Goal: Browse casually

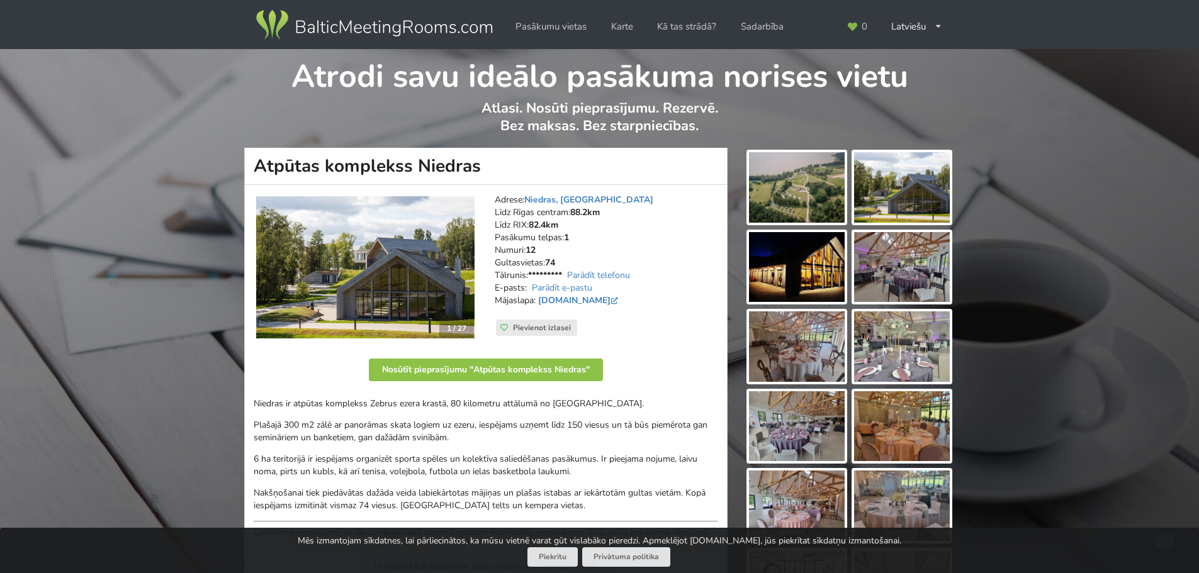
click at [782, 201] on img at bounding box center [797, 187] width 96 height 70
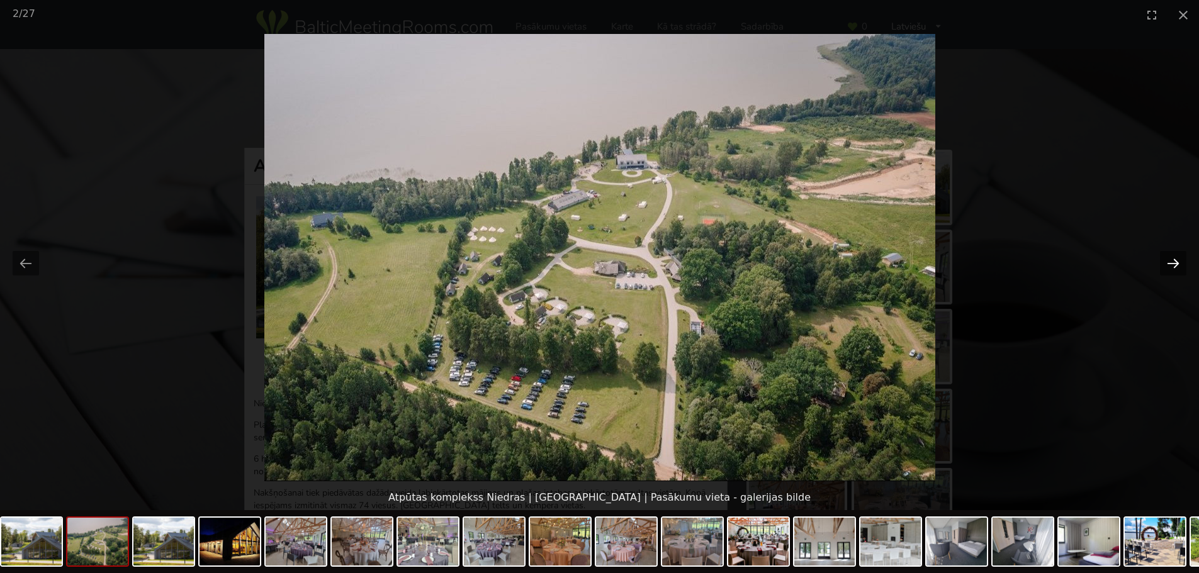
click at [1174, 261] on button "Next slide" at bounding box center [1173, 263] width 26 height 25
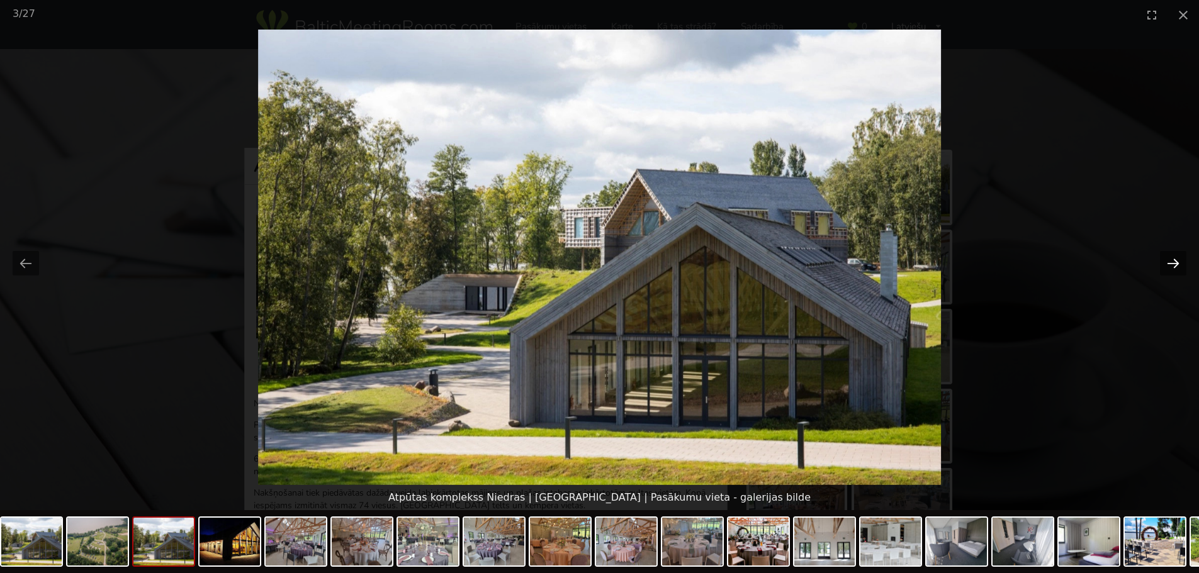
click at [1174, 261] on button "Next slide" at bounding box center [1173, 263] width 26 height 25
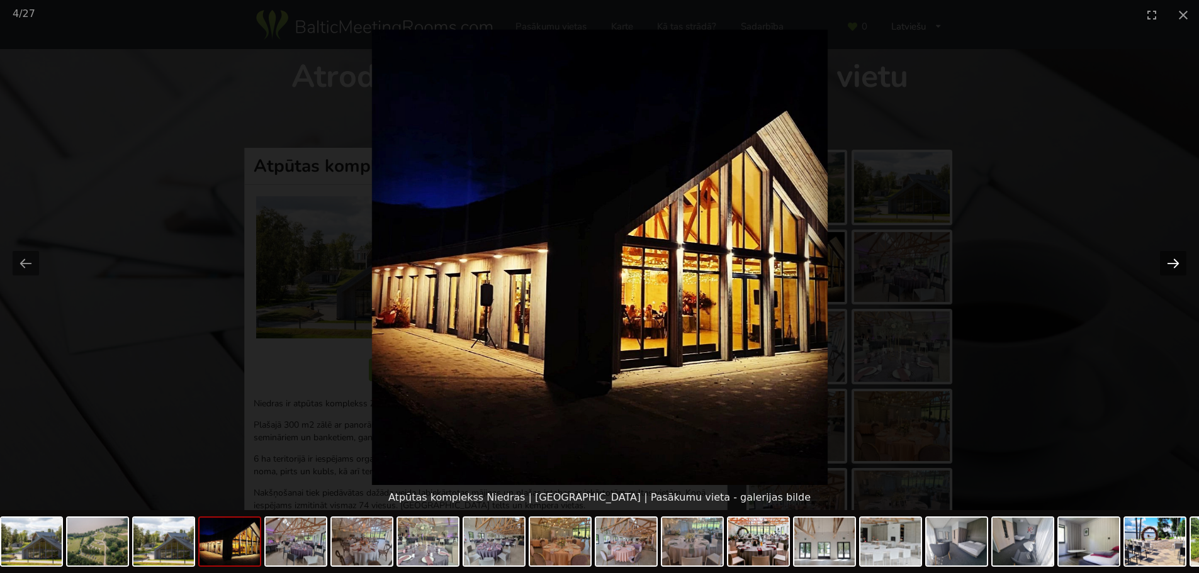
click at [1174, 261] on button "Next slide" at bounding box center [1173, 263] width 26 height 25
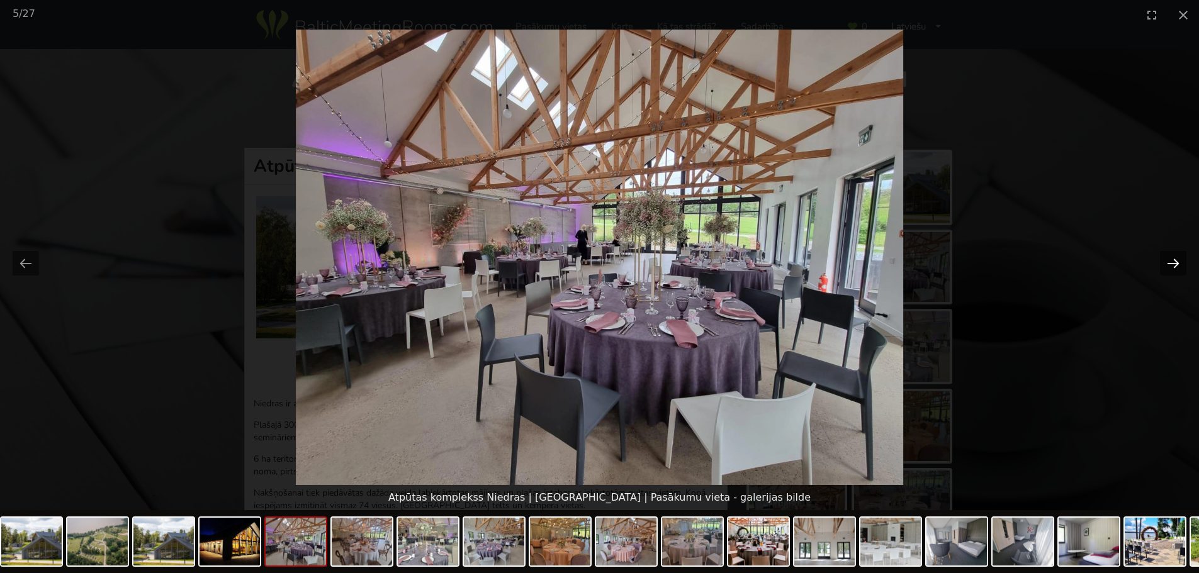
click at [1174, 261] on button "Next slide" at bounding box center [1173, 263] width 26 height 25
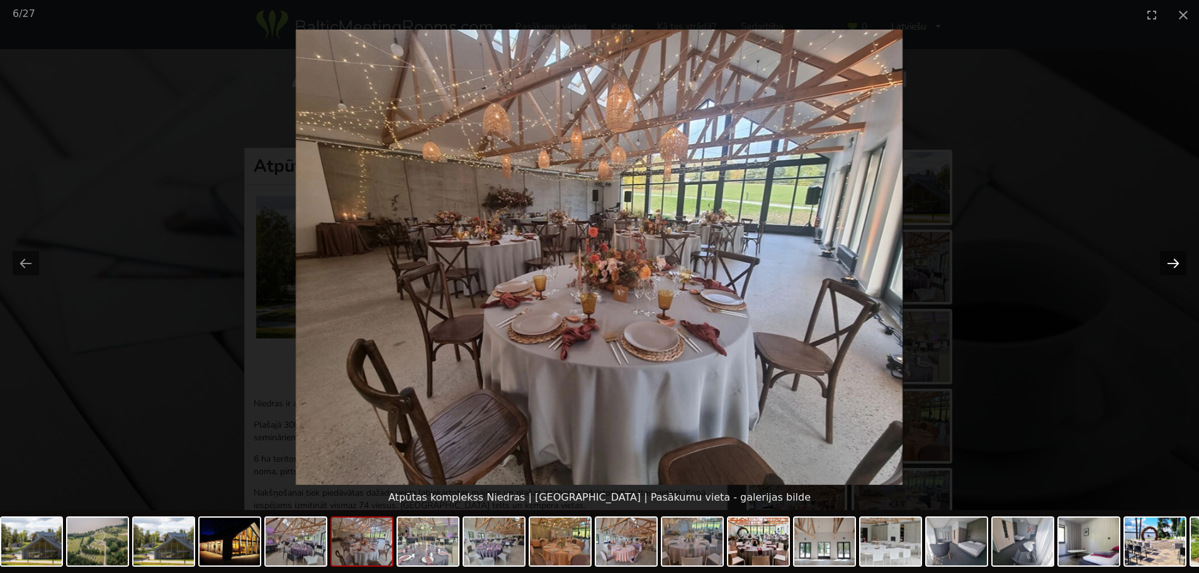
click at [1174, 261] on button "Next slide" at bounding box center [1173, 263] width 26 height 25
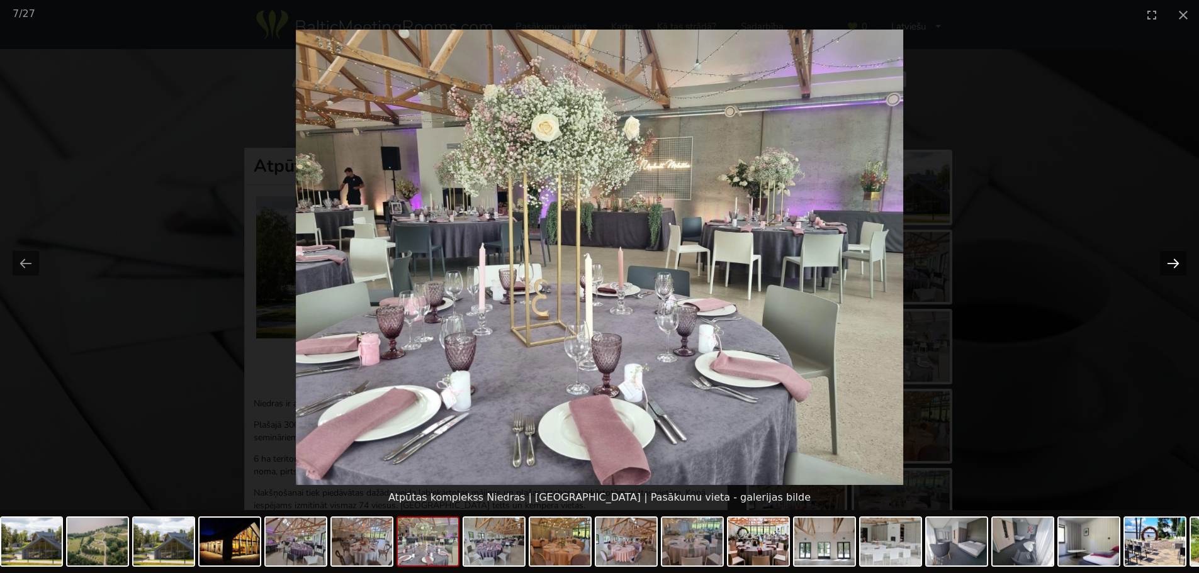
click at [1174, 261] on button "Next slide" at bounding box center [1173, 263] width 26 height 25
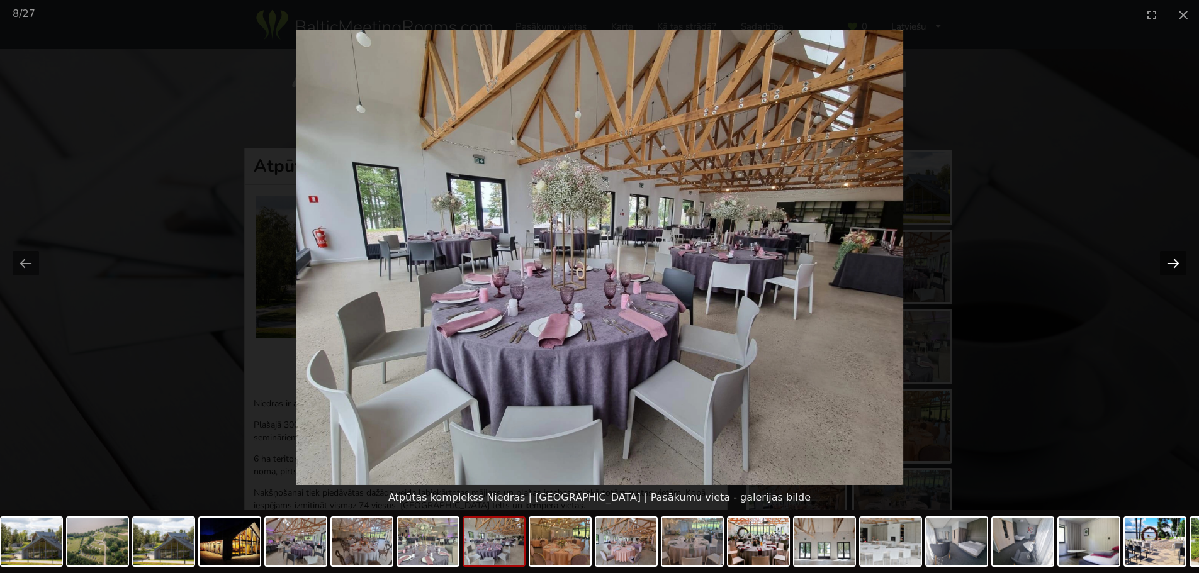
click at [1174, 261] on button "Next slide" at bounding box center [1173, 263] width 26 height 25
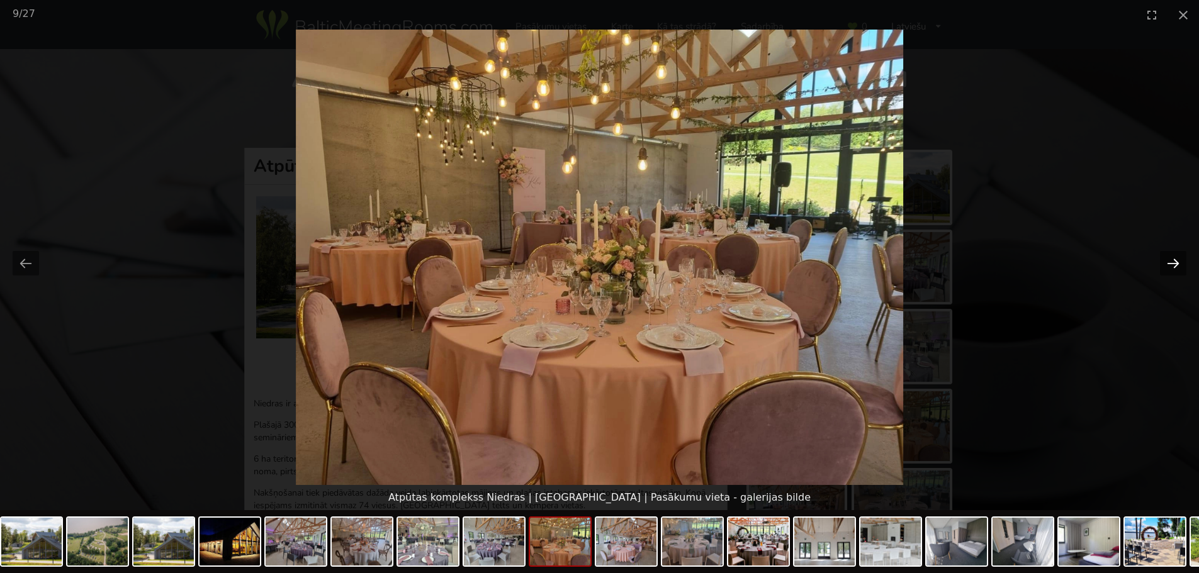
click at [1174, 261] on button "Next slide" at bounding box center [1173, 263] width 26 height 25
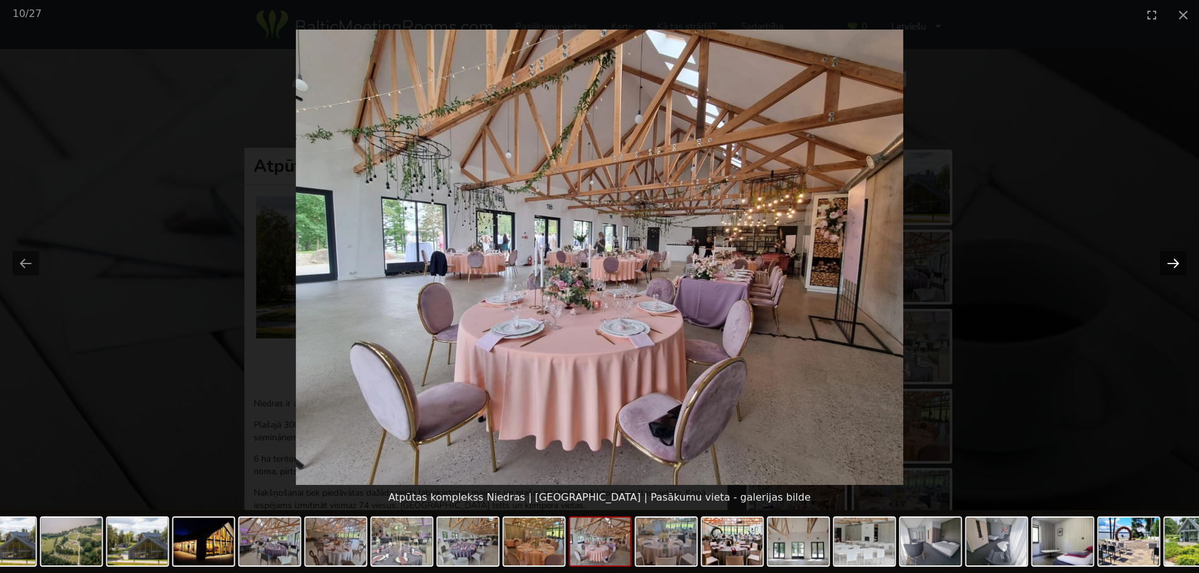
click at [1174, 261] on button "Next slide" at bounding box center [1173, 263] width 26 height 25
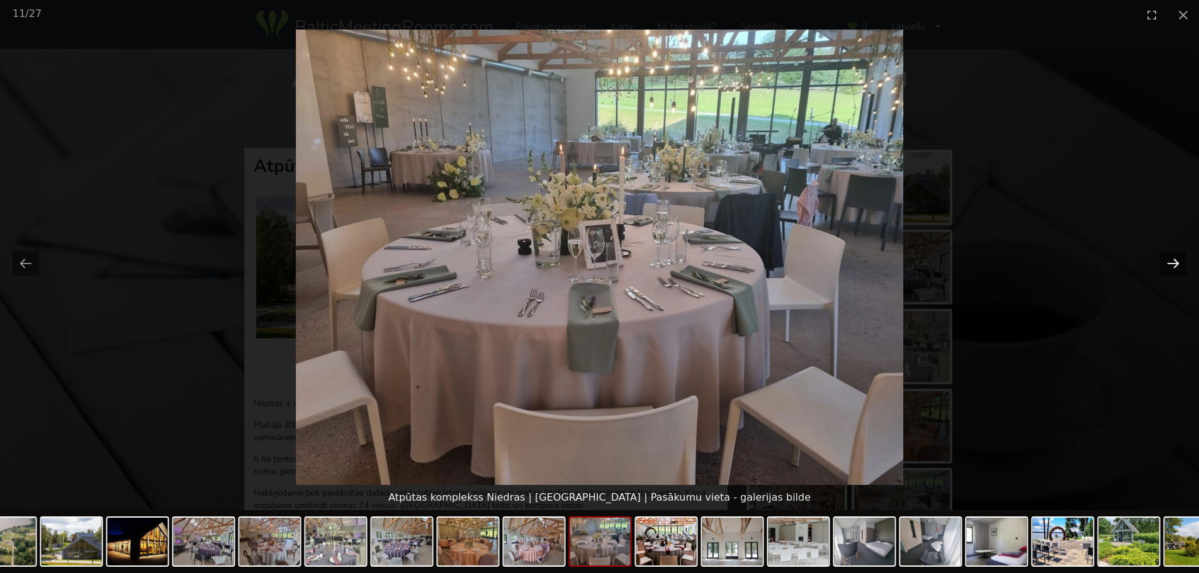
click at [1174, 261] on button "Next slide" at bounding box center [1173, 263] width 26 height 25
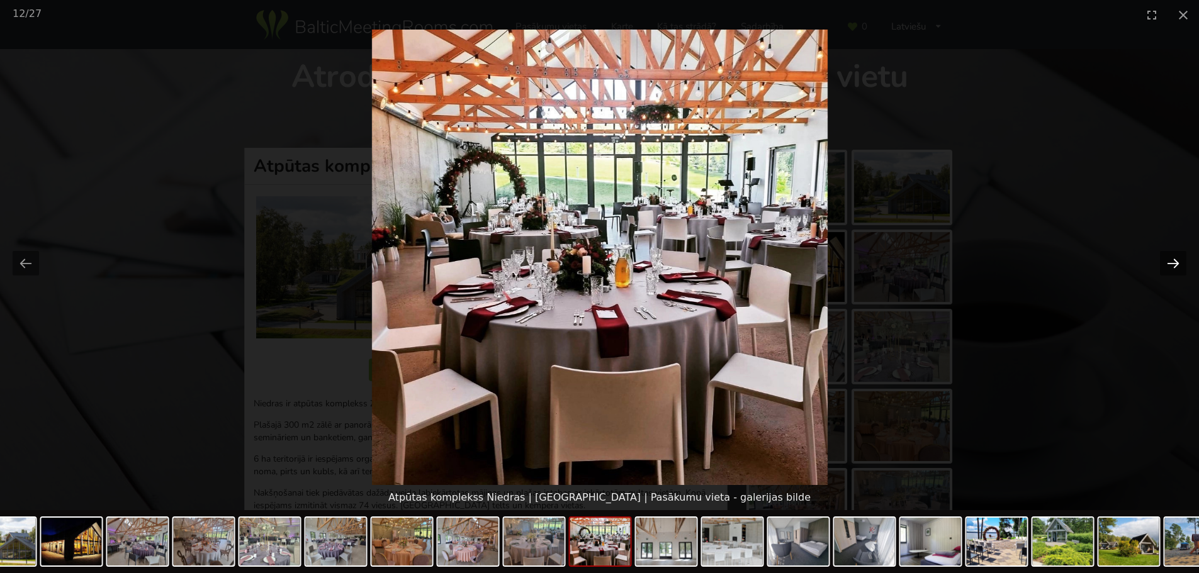
click at [1174, 261] on button "Next slide" at bounding box center [1173, 263] width 26 height 25
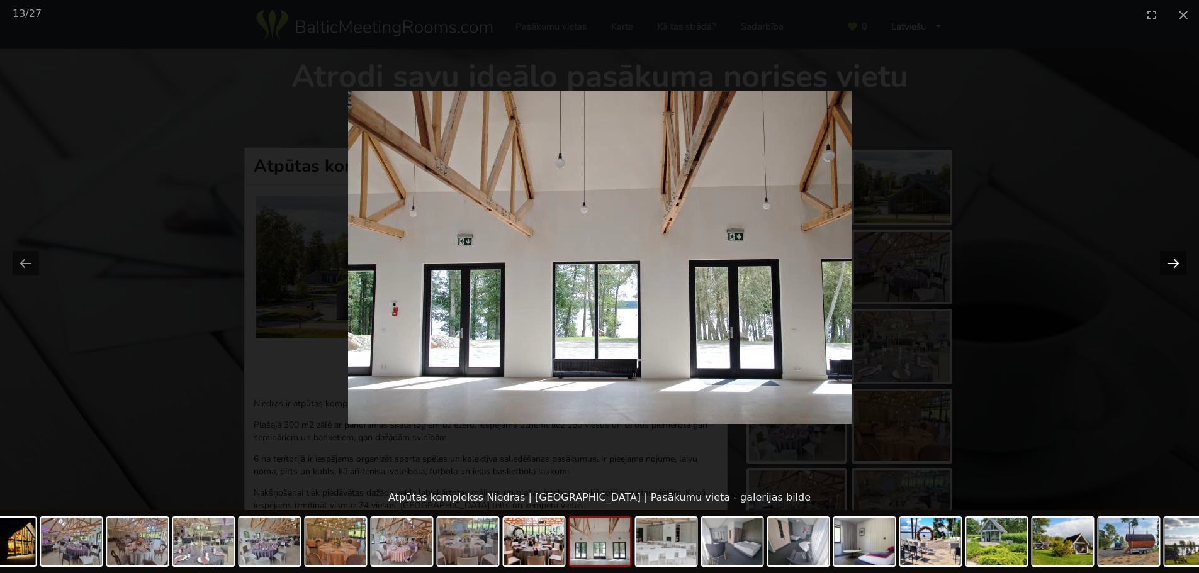
click at [1174, 261] on button "Next slide" at bounding box center [1173, 263] width 26 height 25
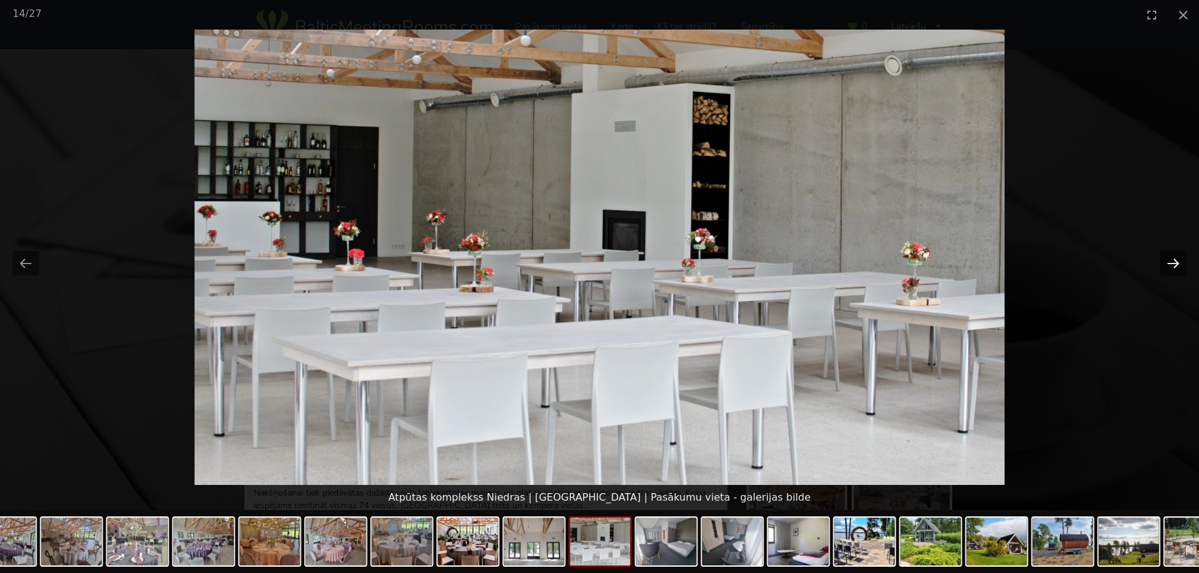
click at [1174, 261] on button "Next slide" at bounding box center [1173, 263] width 26 height 25
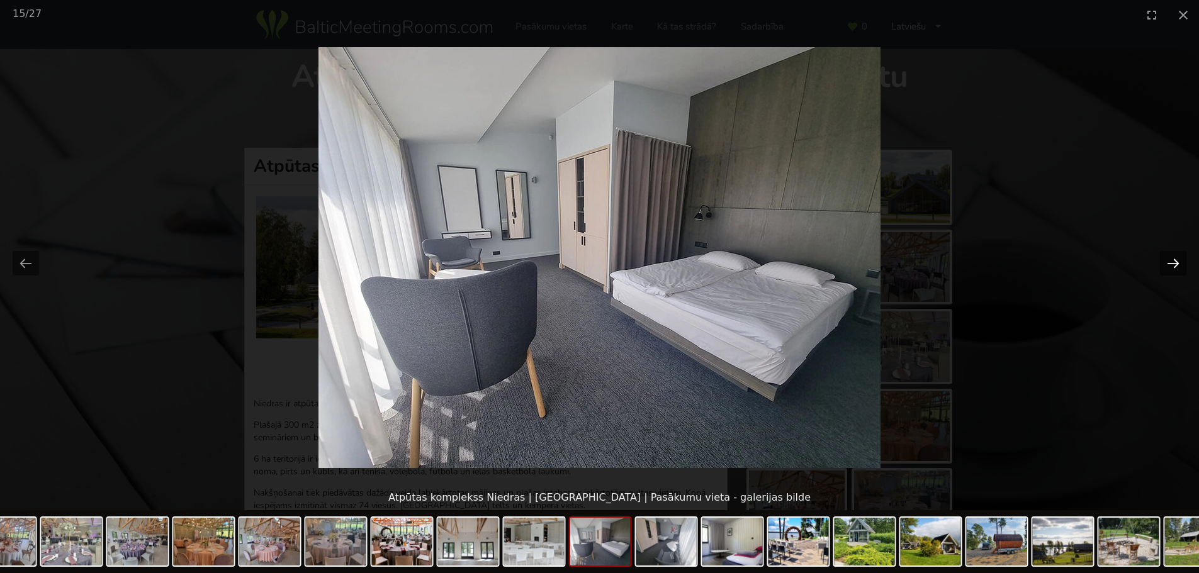
click at [1174, 261] on button "Next slide" at bounding box center [1173, 263] width 26 height 25
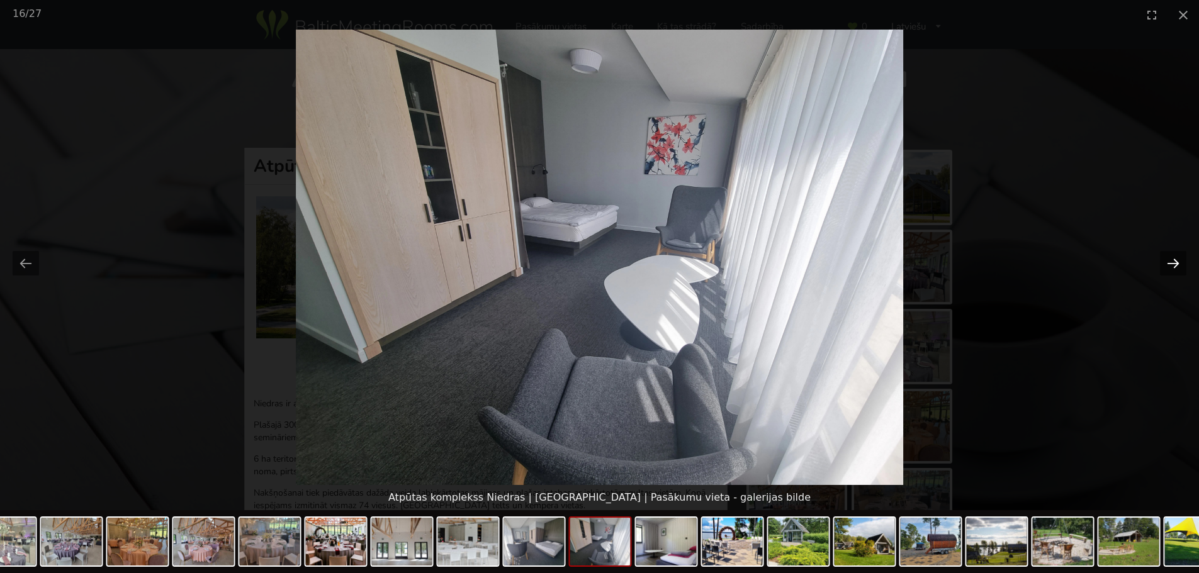
click at [1174, 261] on button "Next slide" at bounding box center [1173, 263] width 26 height 25
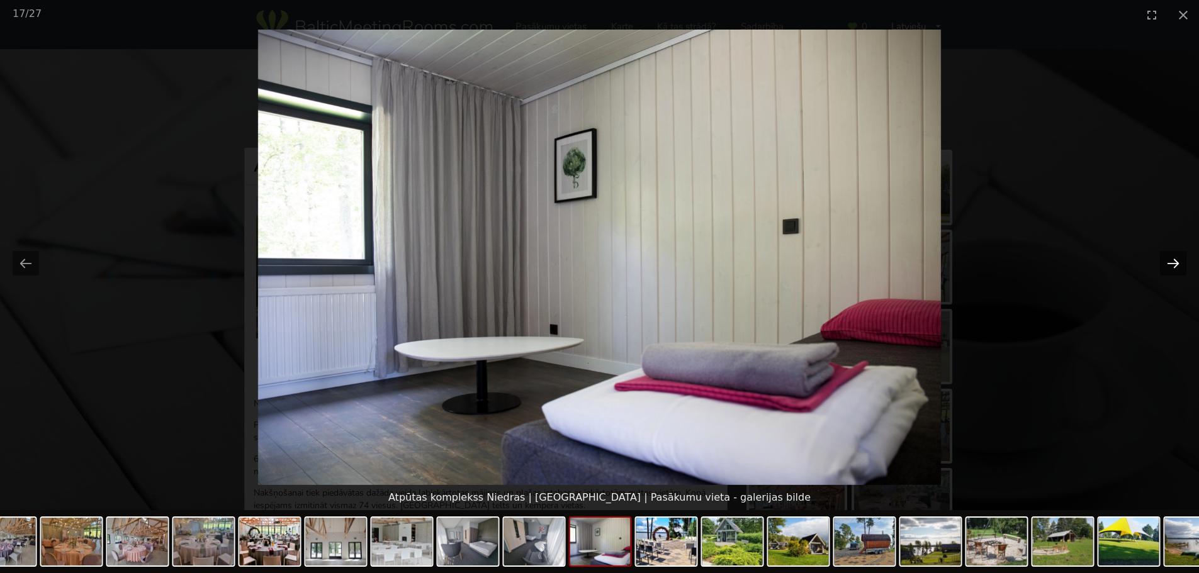
click at [1174, 261] on button "Next slide" at bounding box center [1173, 263] width 26 height 25
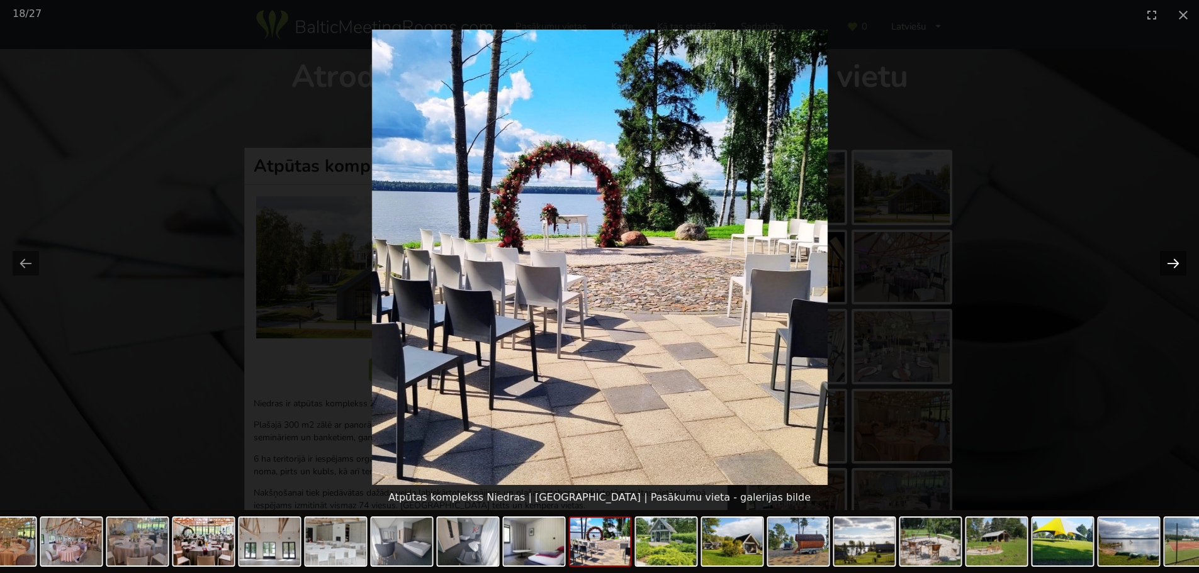
click at [1174, 261] on button "Next slide" at bounding box center [1173, 263] width 26 height 25
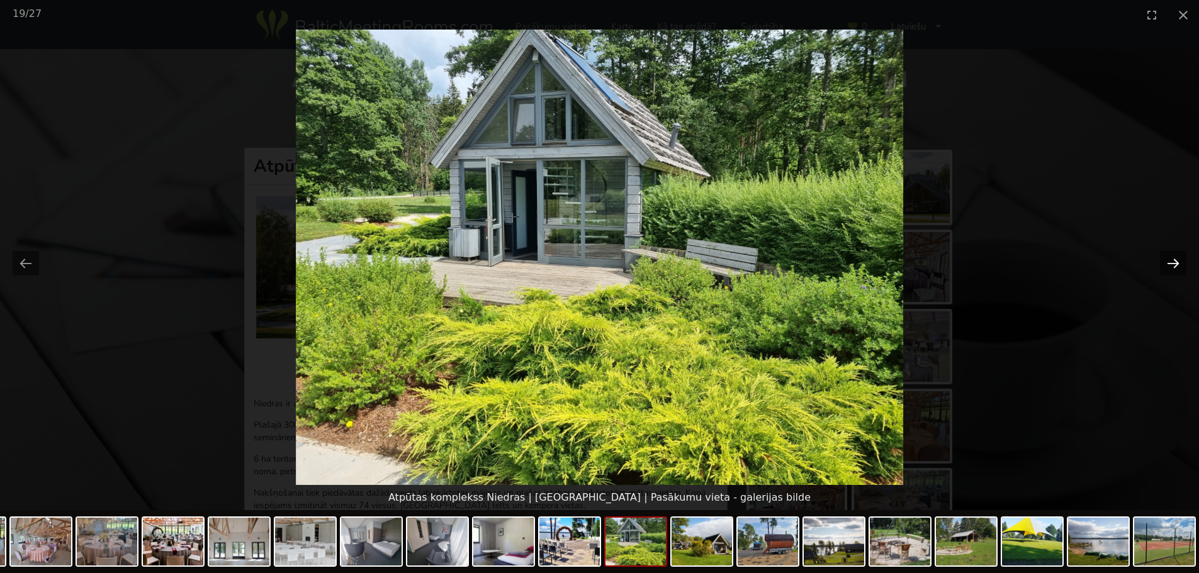
click at [1174, 261] on button "Next slide" at bounding box center [1173, 263] width 26 height 25
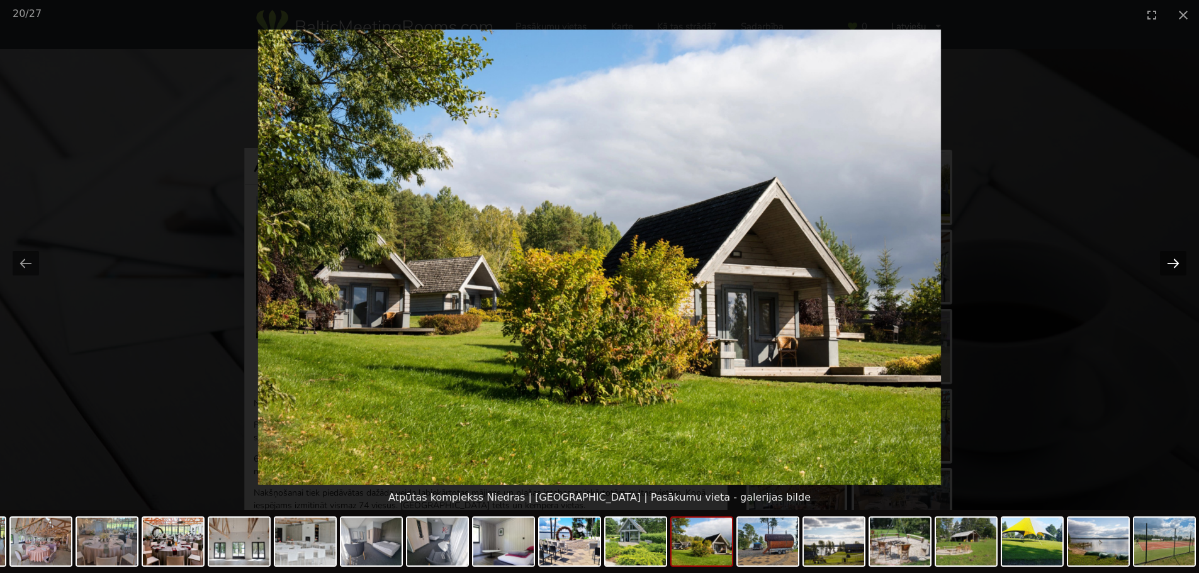
click at [1174, 261] on button "Next slide" at bounding box center [1173, 263] width 26 height 25
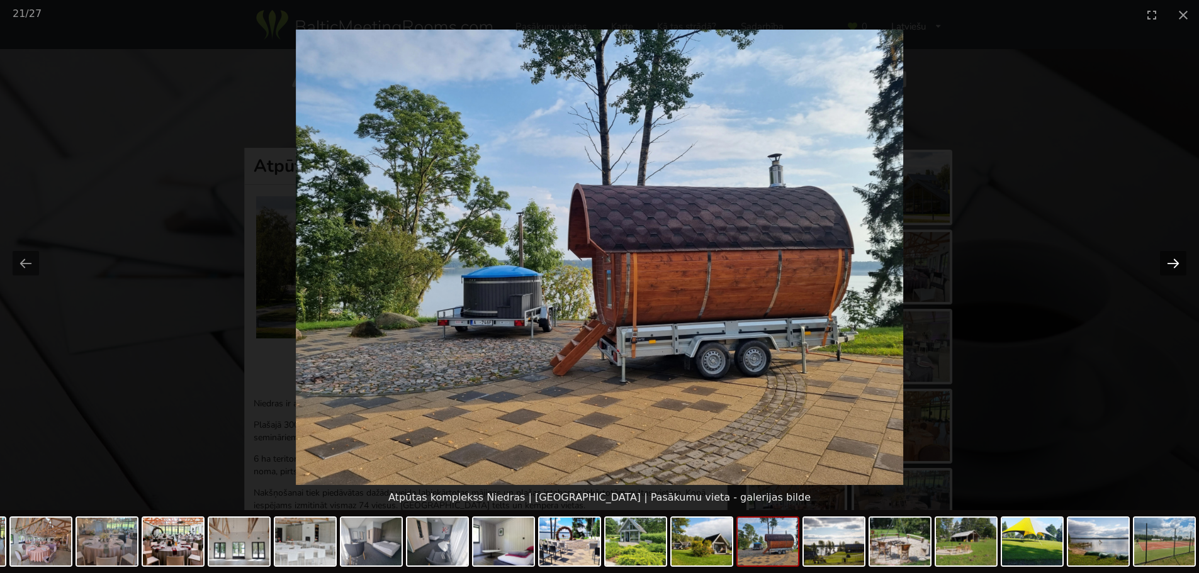
click at [1174, 261] on button "Next slide" at bounding box center [1173, 263] width 26 height 25
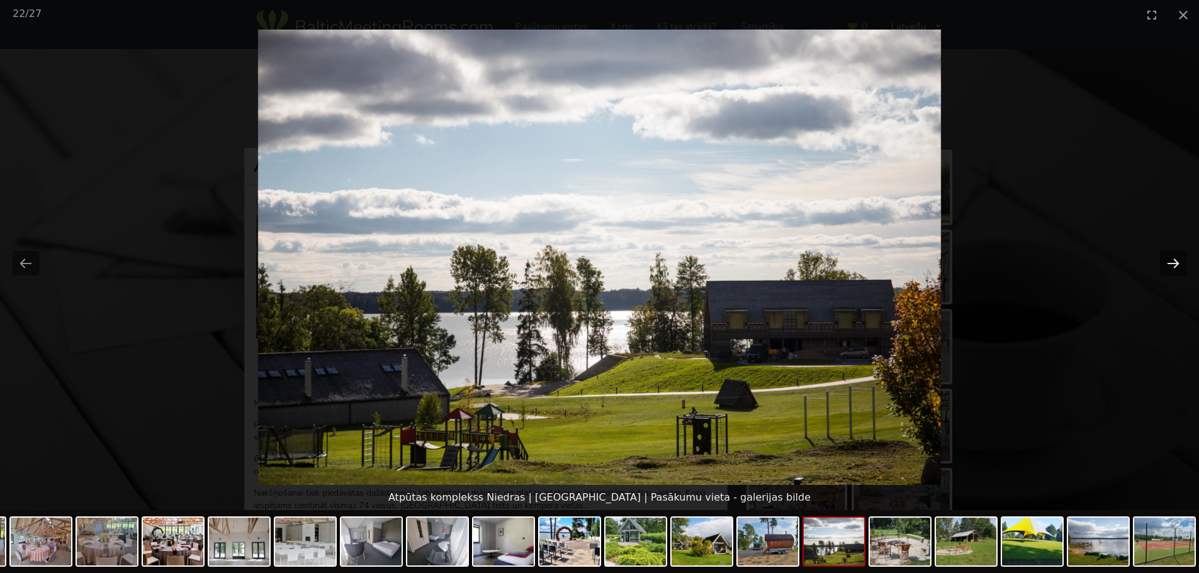
click at [1174, 261] on button "Next slide" at bounding box center [1173, 263] width 26 height 25
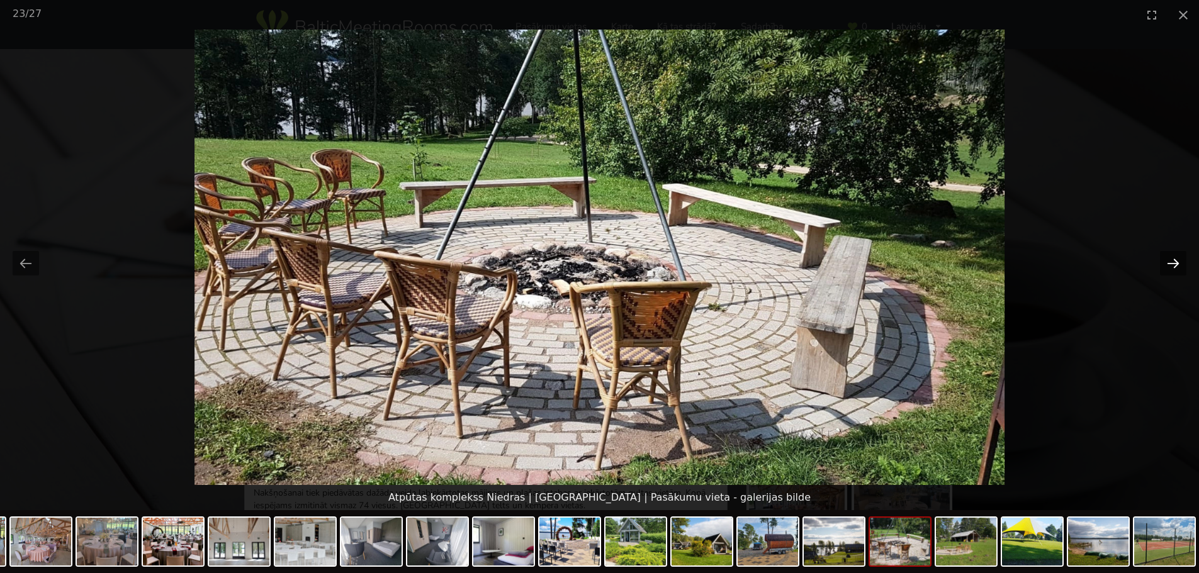
click at [1174, 261] on button "Next slide" at bounding box center [1173, 263] width 26 height 25
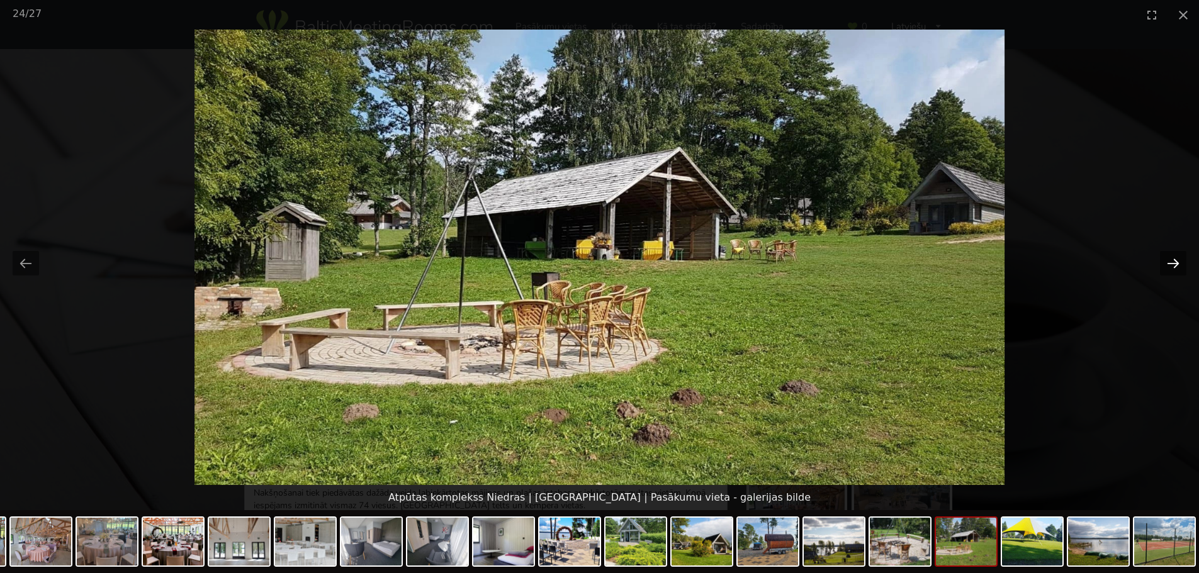
click at [1174, 261] on button "Next slide" at bounding box center [1173, 263] width 26 height 25
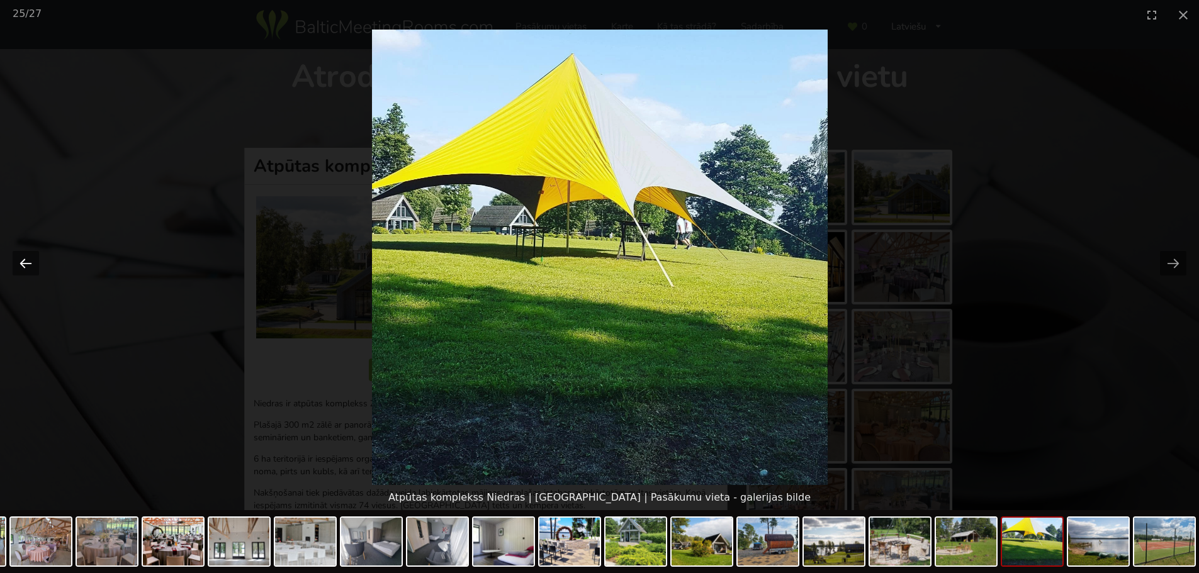
click at [25, 261] on button "Previous slide" at bounding box center [26, 263] width 26 height 25
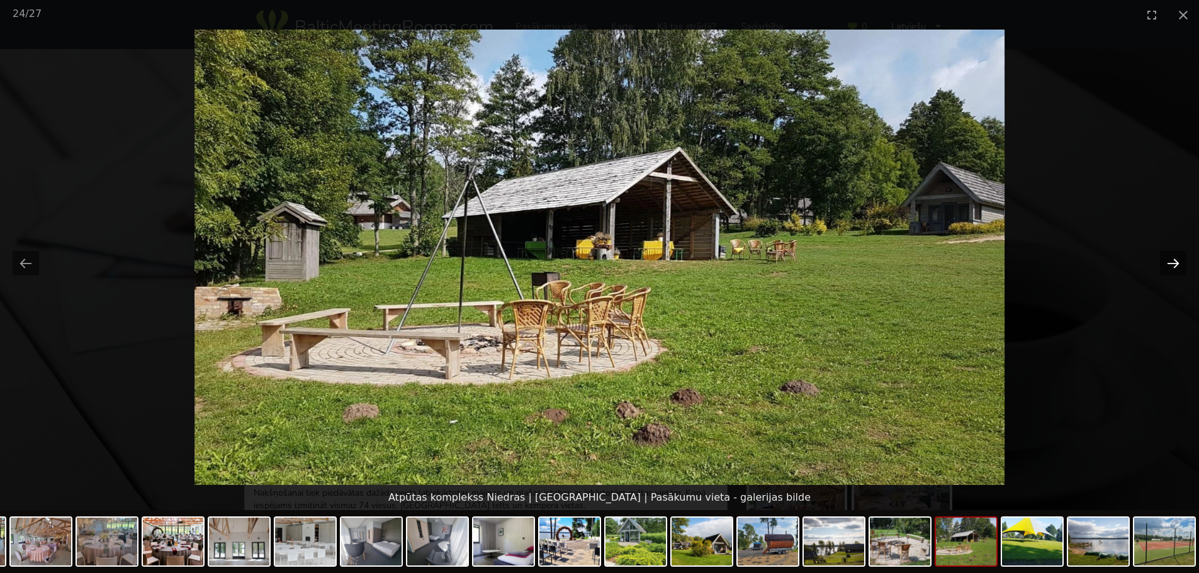
click at [1176, 266] on button "Next slide" at bounding box center [1173, 263] width 26 height 25
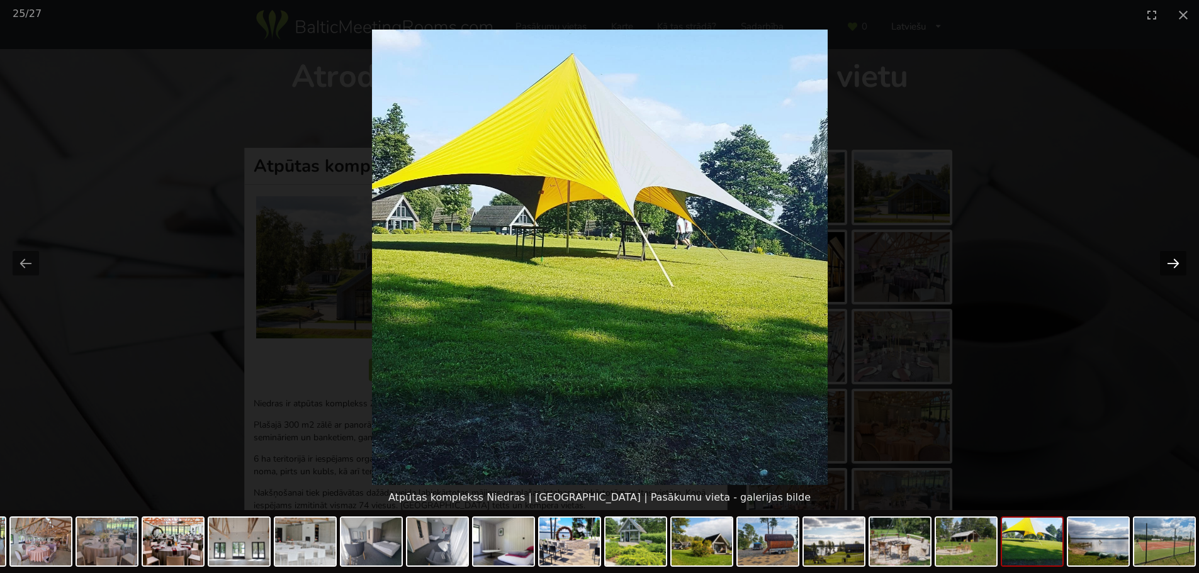
click at [1176, 266] on button "Next slide" at bounding box center [1173, 263] width 26 height 25
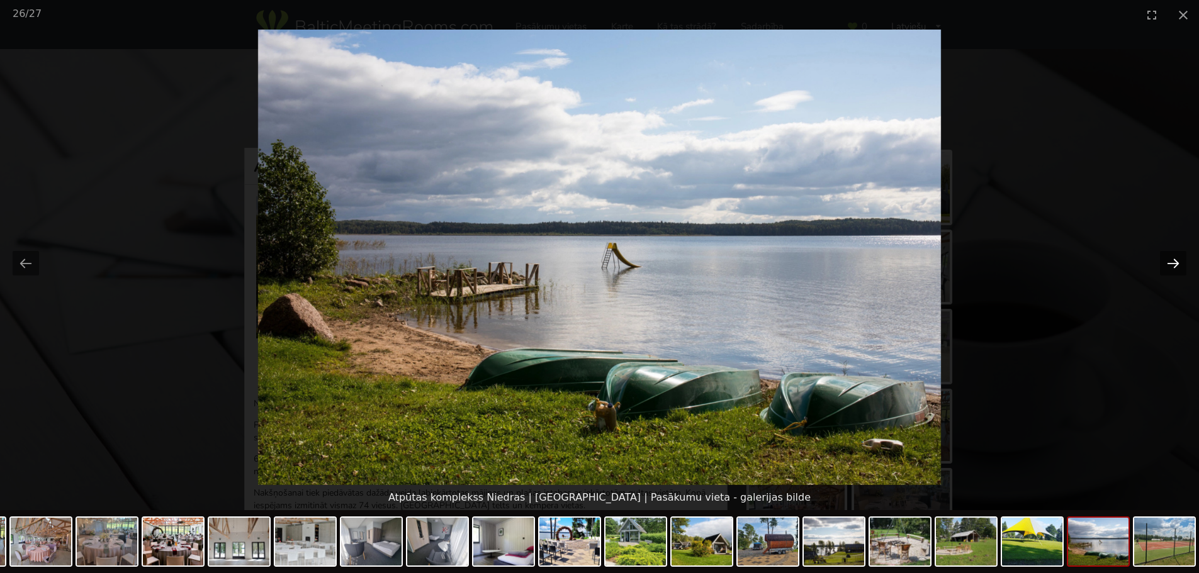
click at [1176, 266] on button "Next slide" at bounding box center [1173, 263] width 26 height 25
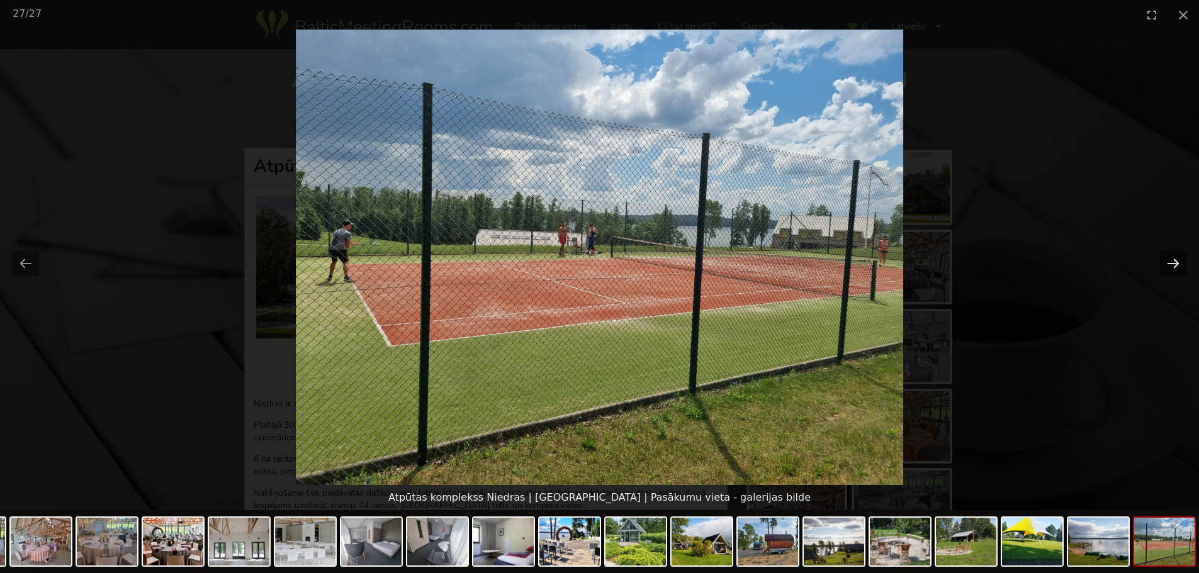
click at [1176, 266] on button "Next slide" at bounding box center [1173, 263] width 26 height 25
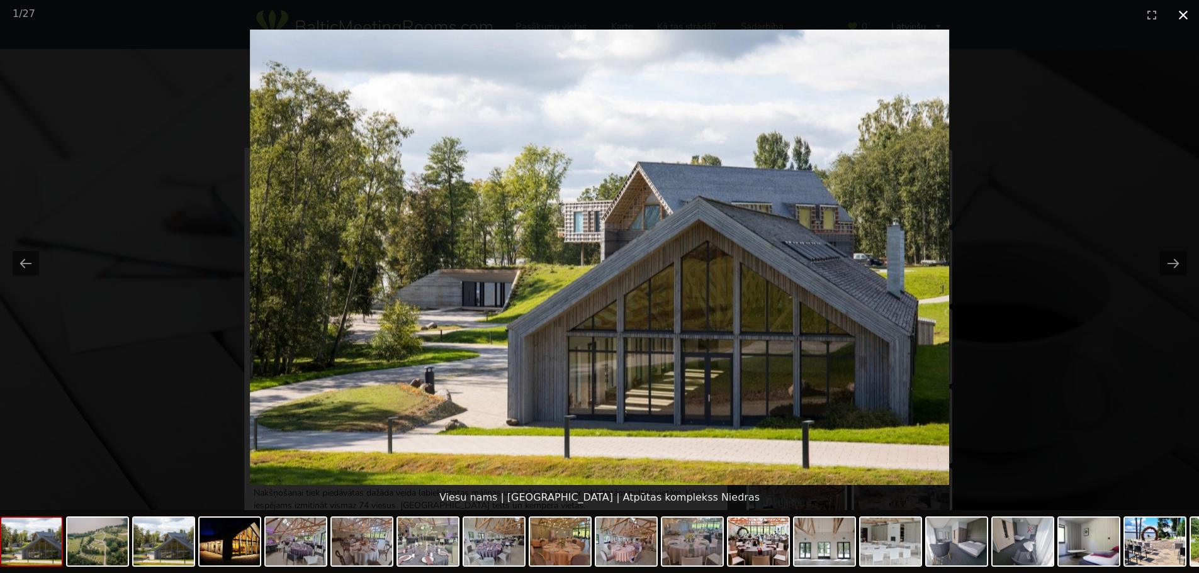
click at [1177, 13] on button "Close gallery" at bounding box center [1182, 15] width 31 height 30
